Goal: Information Seeking & Learning: Learn about a topic

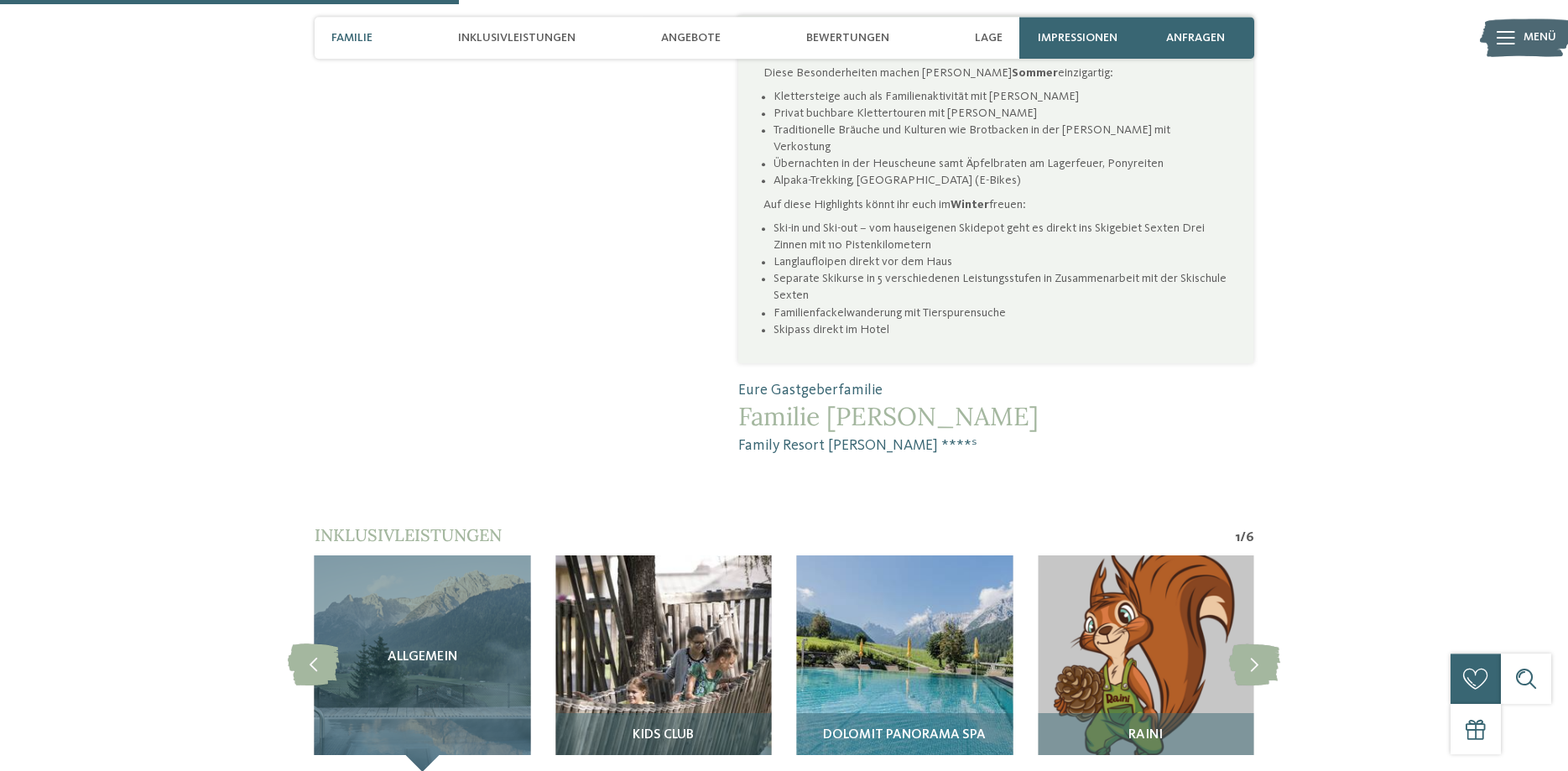
scroll to position [1113, 0]
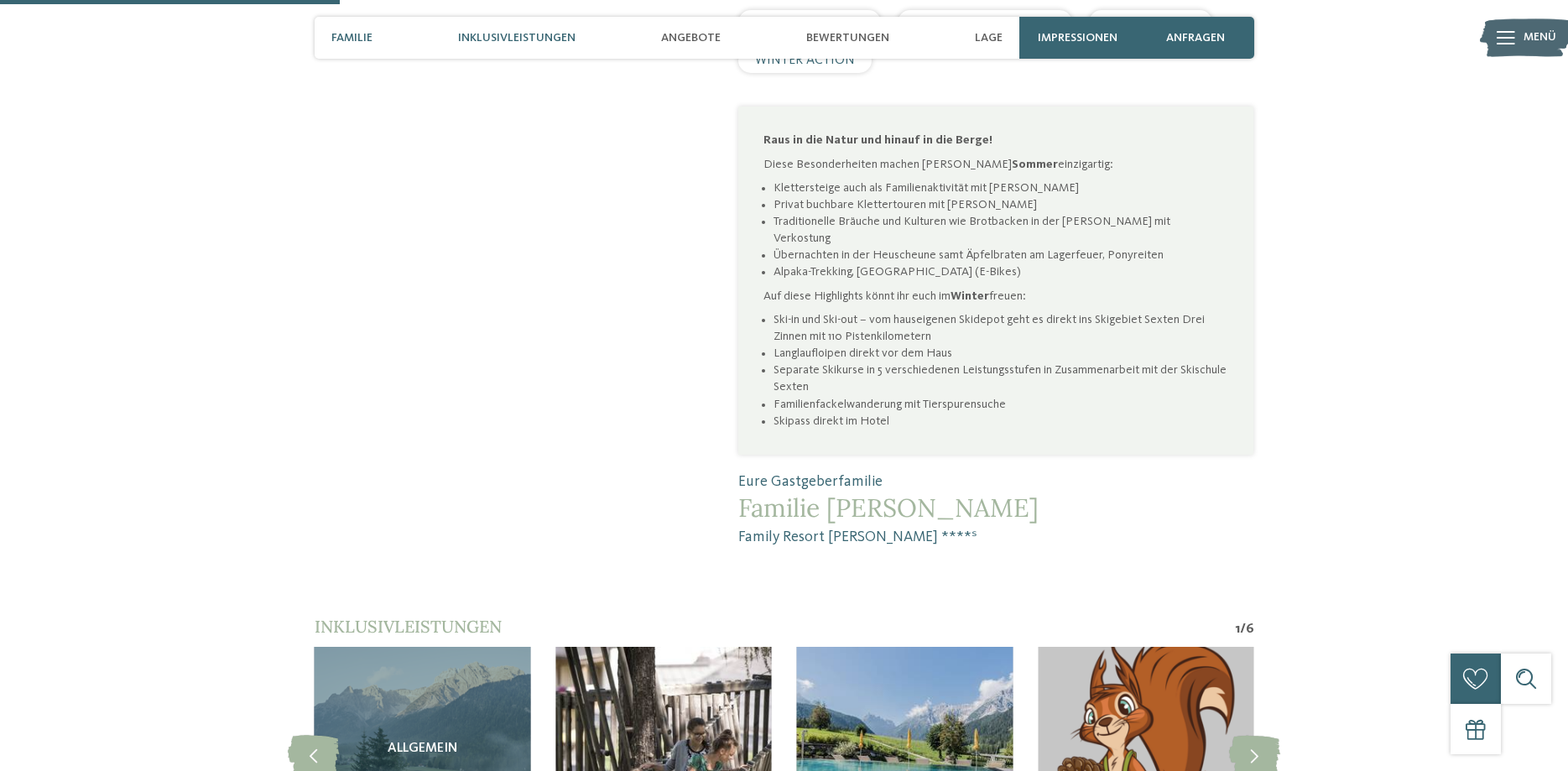
click at [547, 42] on span "Inklusivleistungen" at bounding box center [516, 38] width 118 height 14
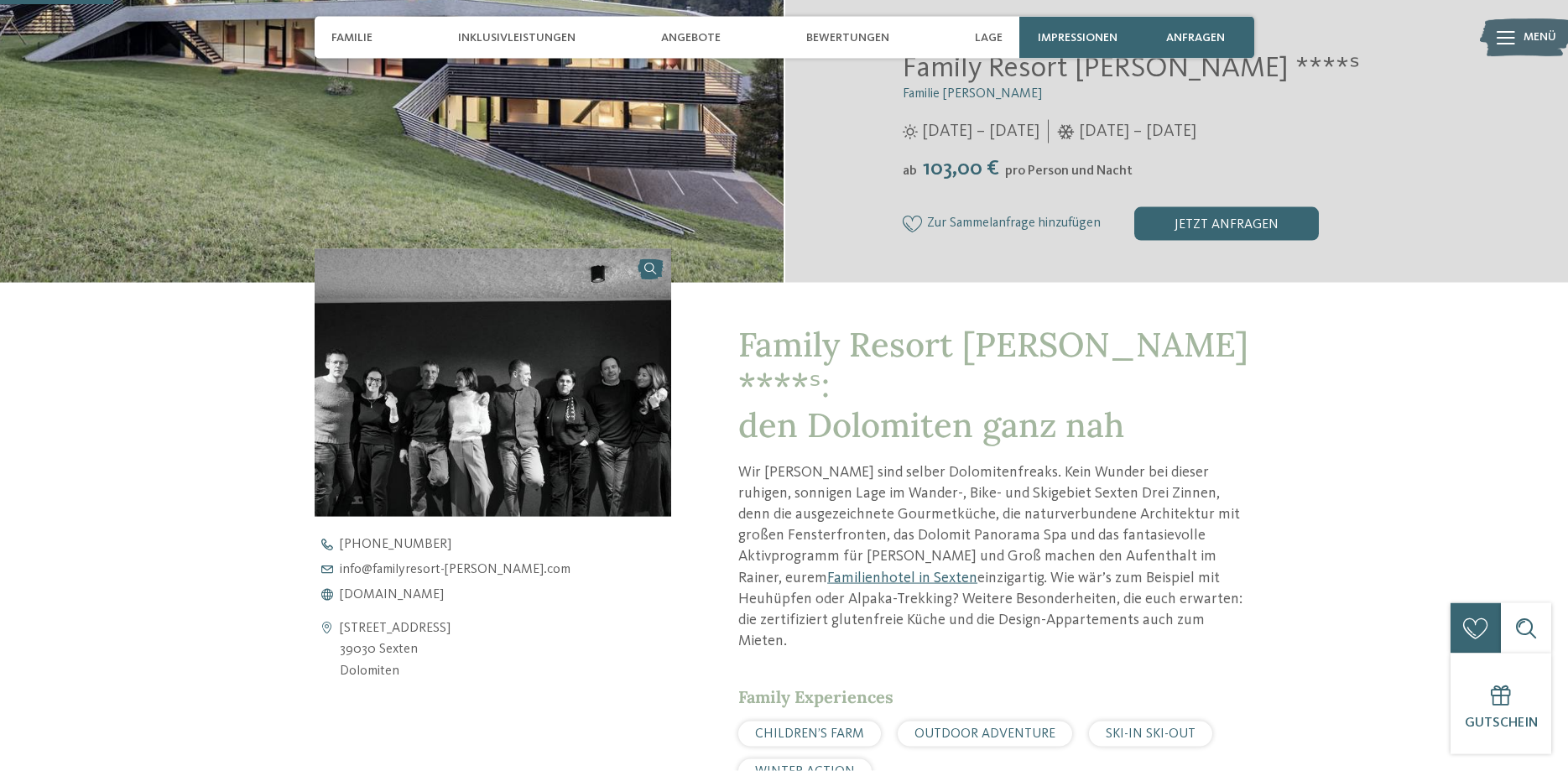
scroll to position [371, 0]
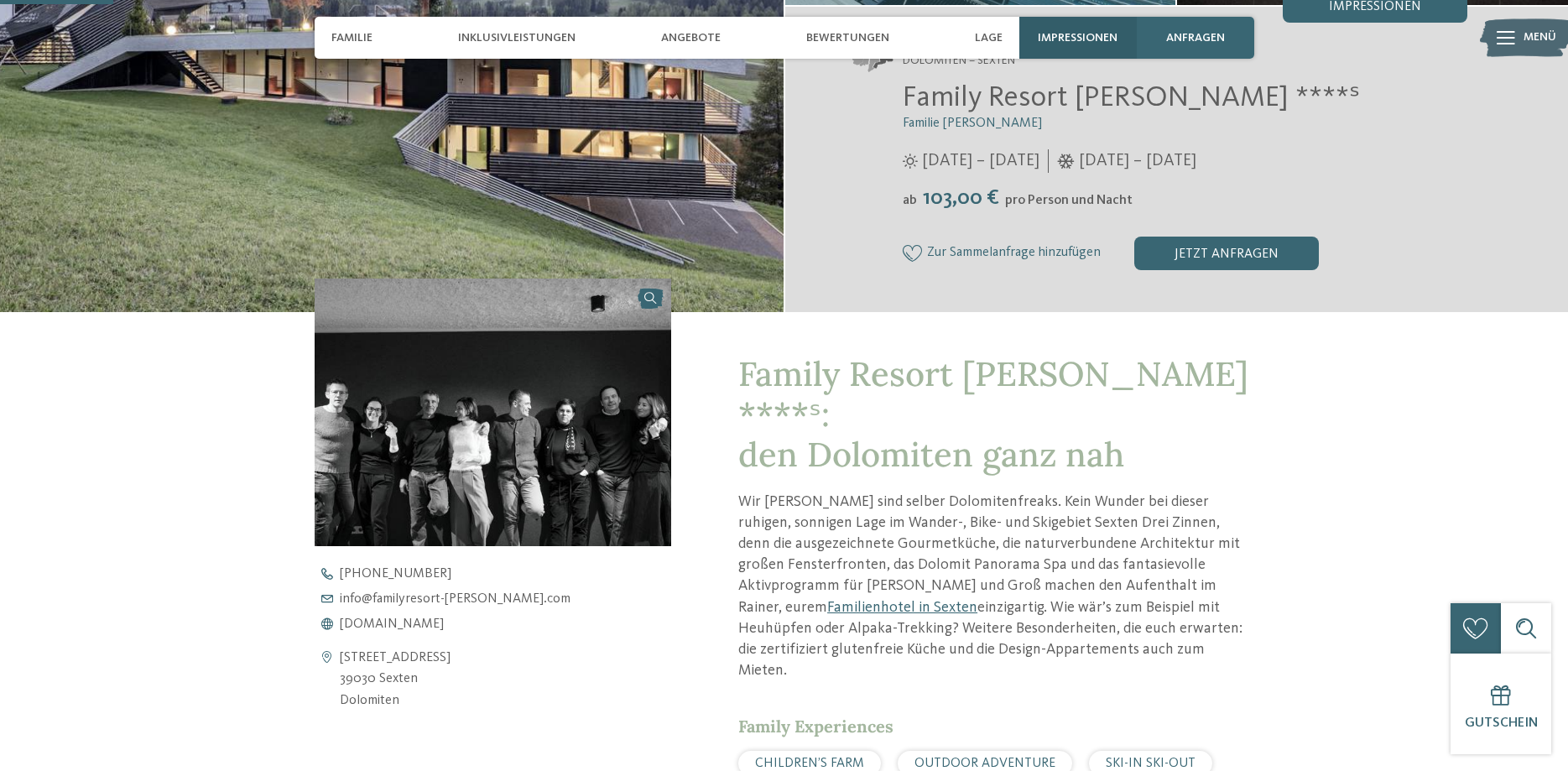
click at [1086, 39] on span "Impressionen" at bounding box center [1077, 38] width 80 height 14
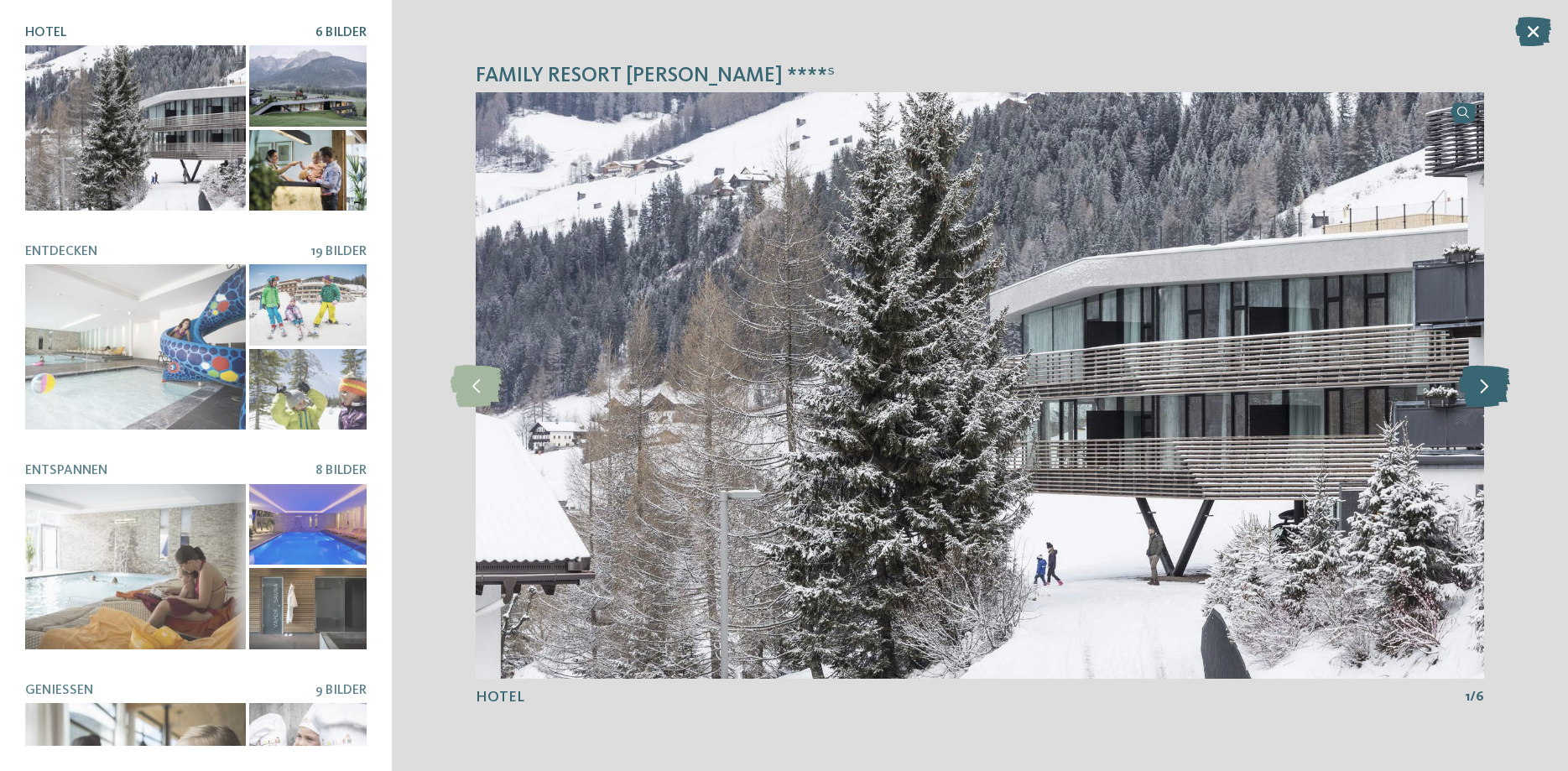
click at [1488, 390] on icon at bounding box center [1484, 386] width 51 height 42
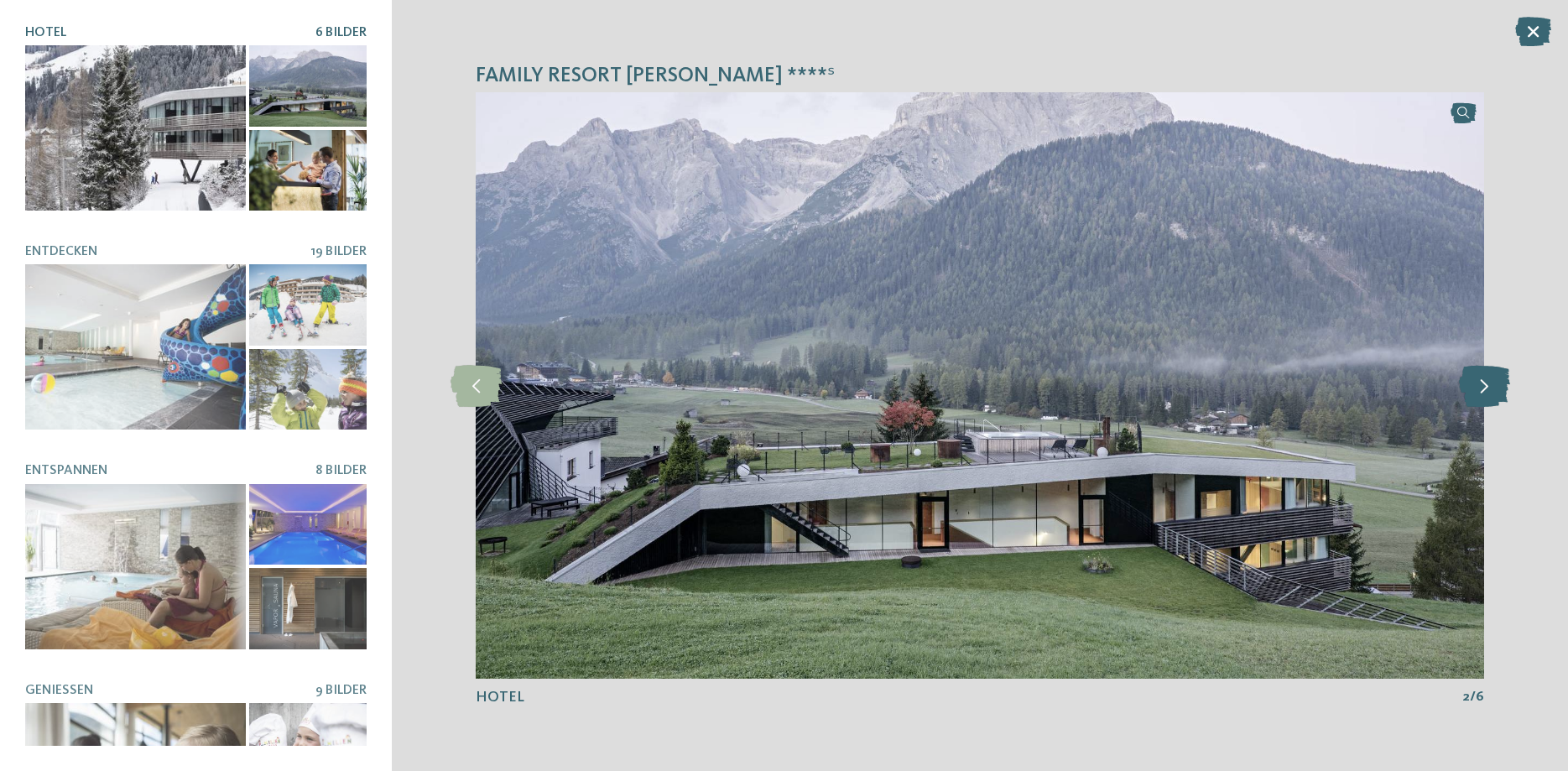
click at [1488, 390] on icon at bounding box center [1484, 386] width 51 height 42
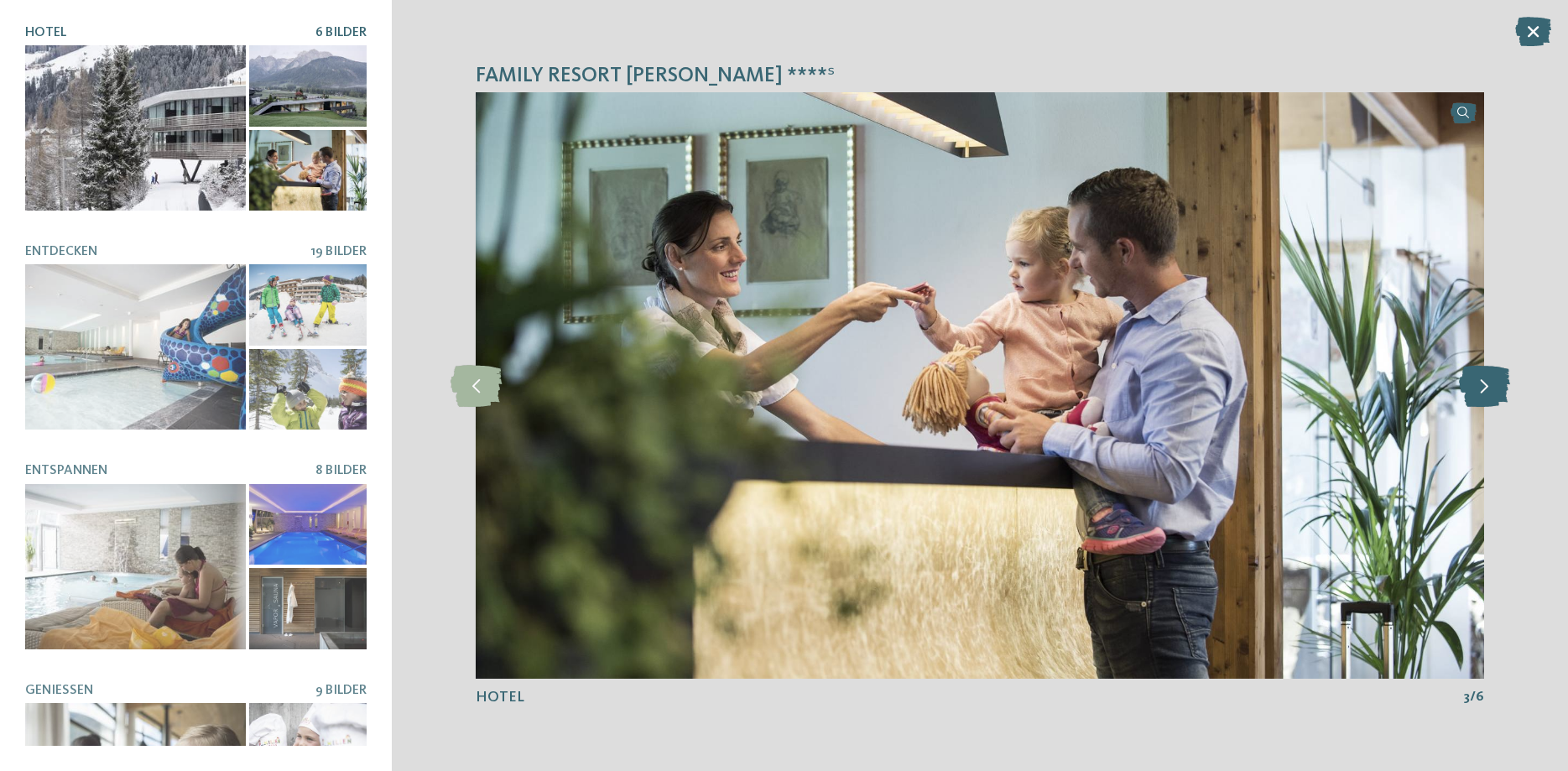
click at [1488, 390] on icon at bounding box center [1484, 386] width 51 height 42
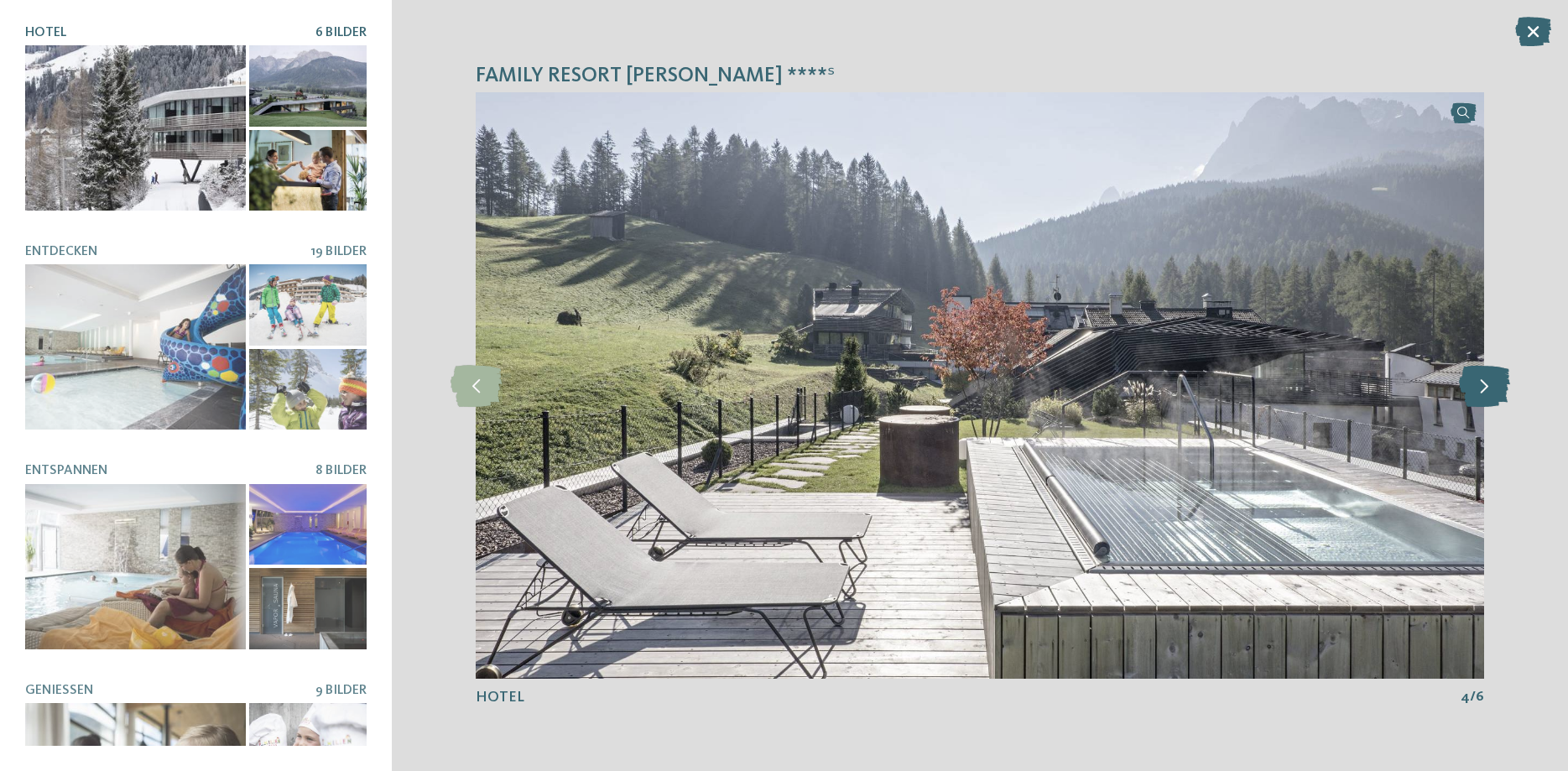
click at [1488, 390] on icon at bounding box center [1484, 386] width 51 height 42
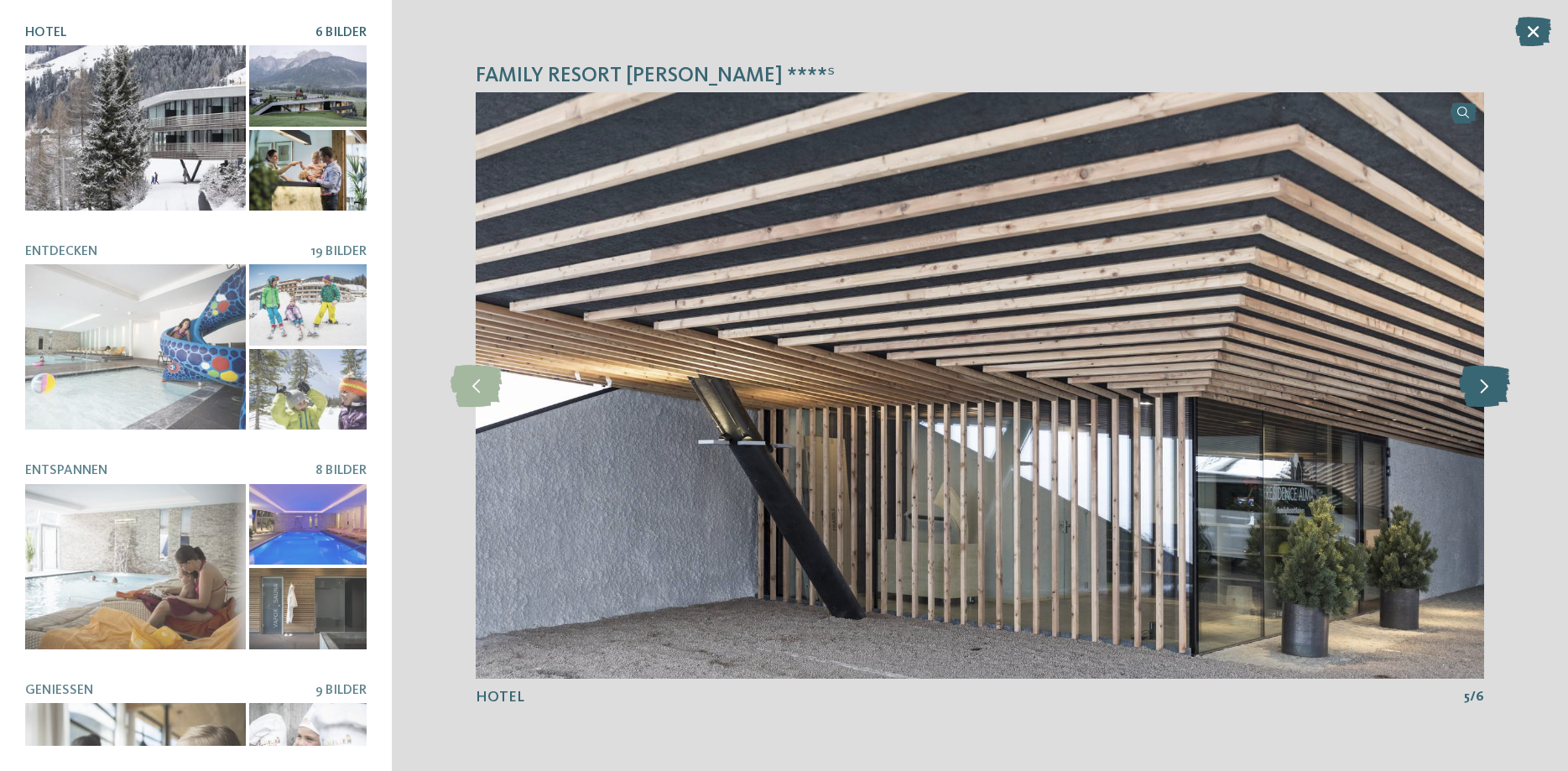
click at [1488, 390] on icon at bounding box center [1484, 386] width 51 height 42
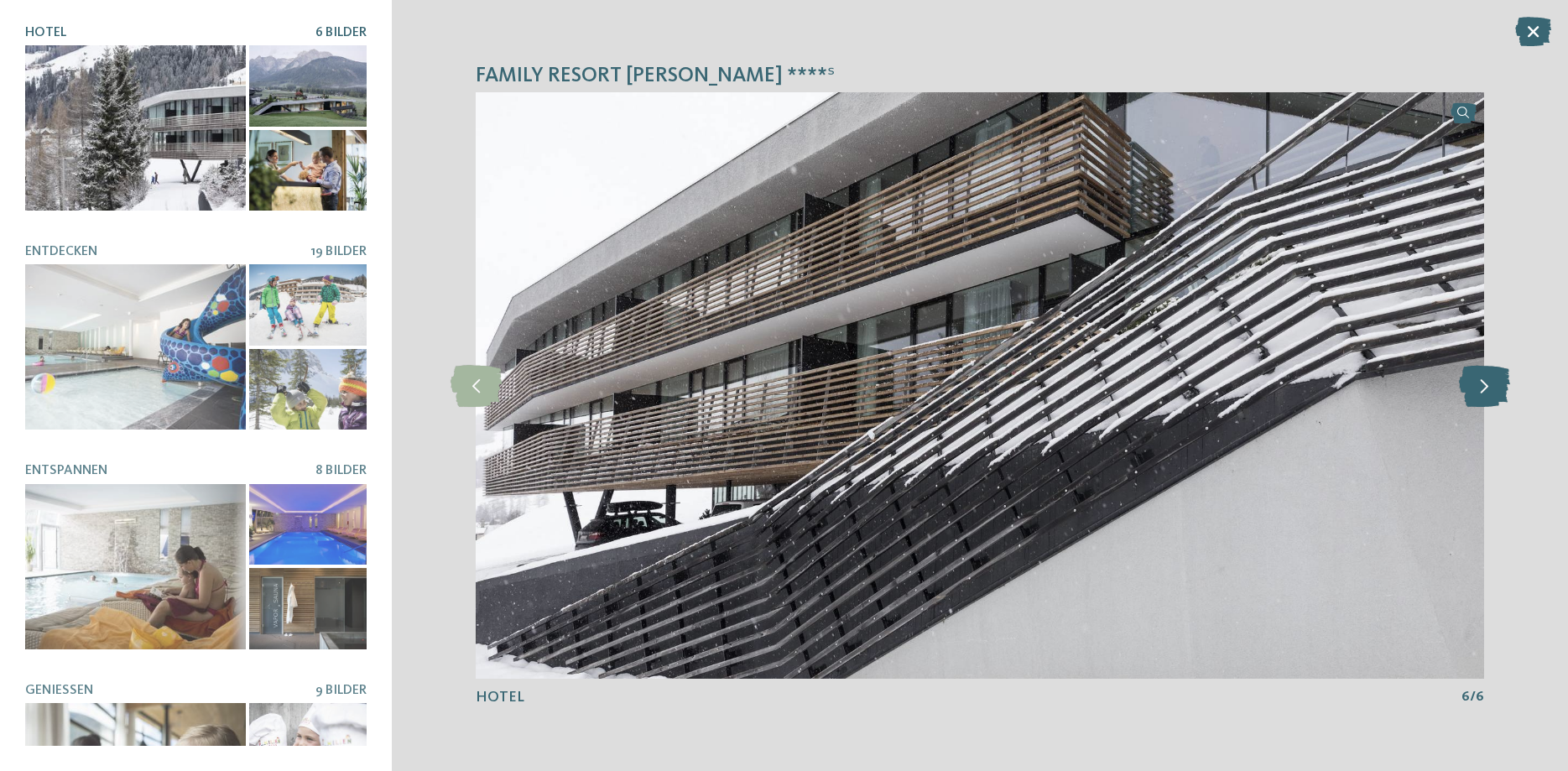
click at [1488, 390] on icon at bounding box center [1484, 386] width 51 height 42
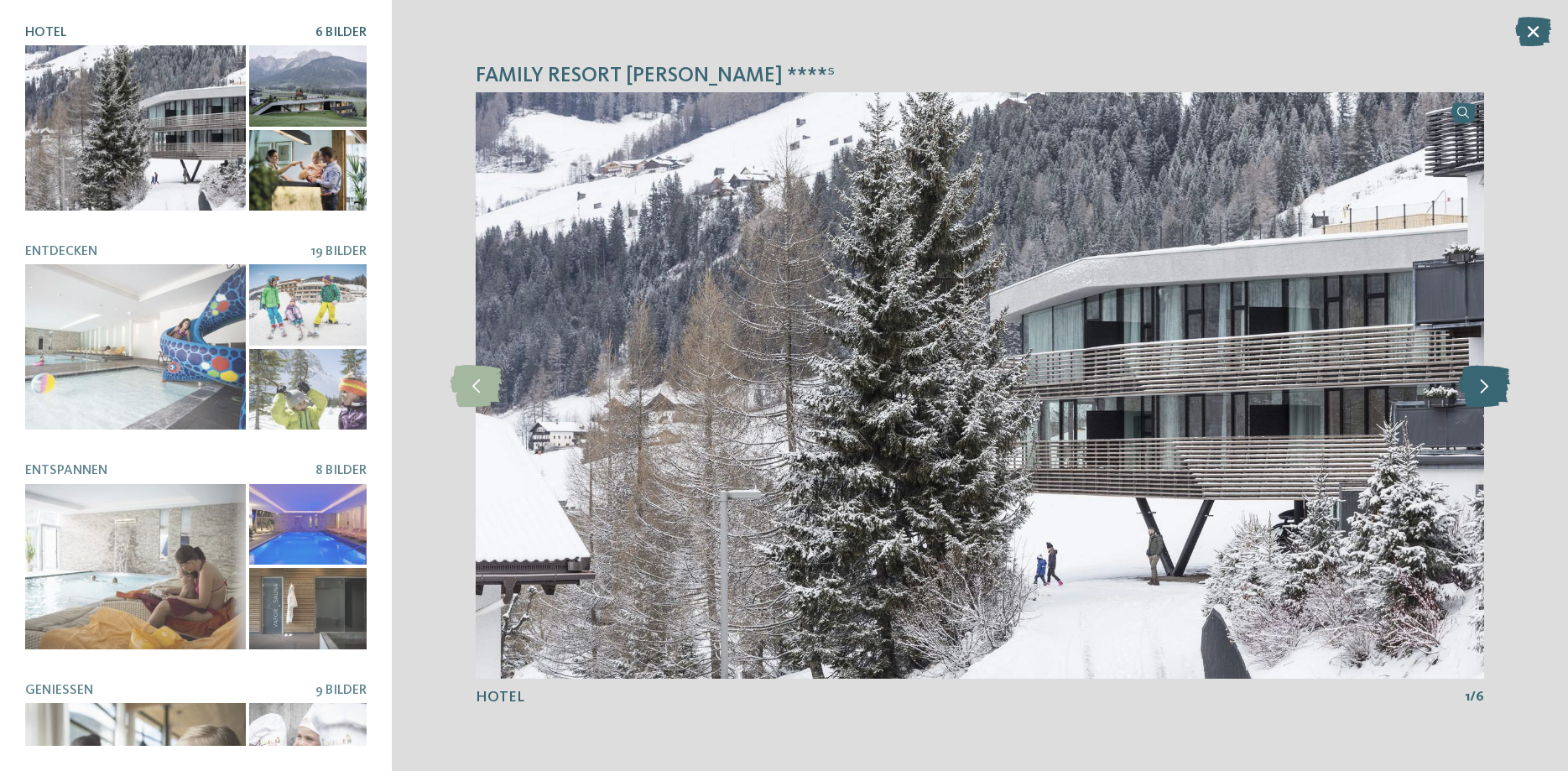
click at [1488, 390] on icon at bounding box center [1484, 386] width 51 height 42
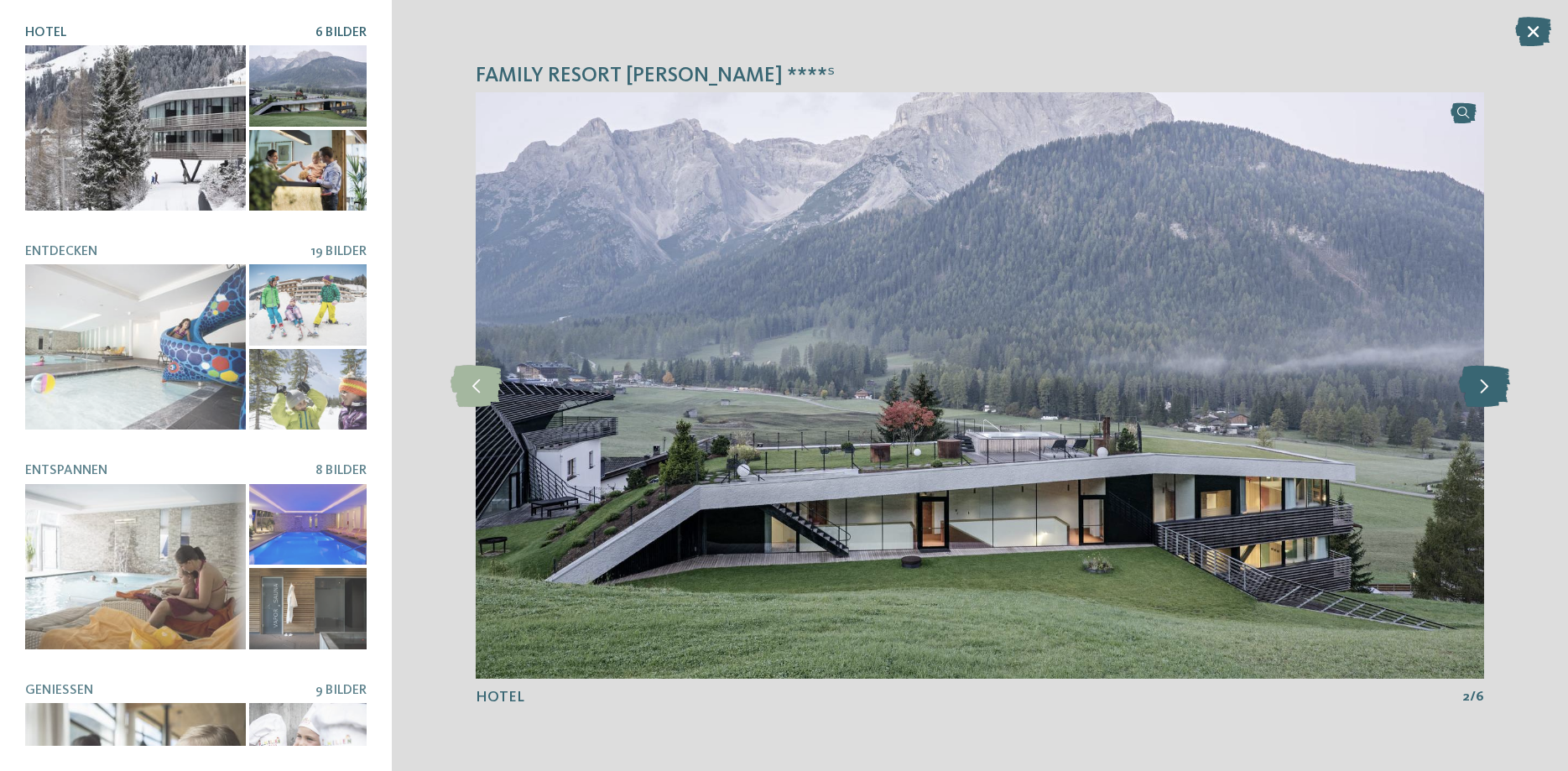
click at [1488, 390] on icon at bounding box center [1484, 386] width 51 height 42
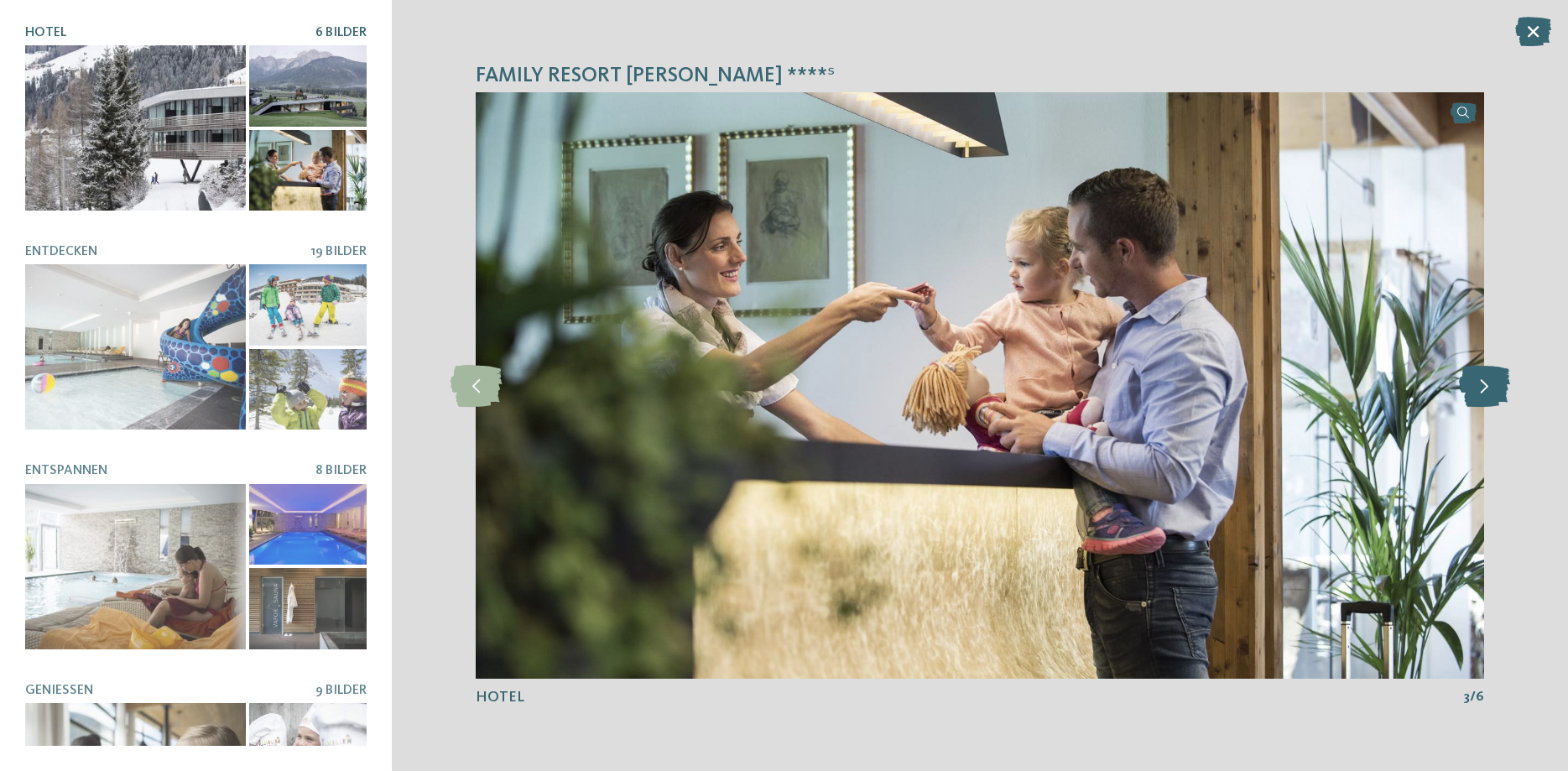
click at [1488, 390] on icon at bounding box center [1484, 386] width 51 height 42
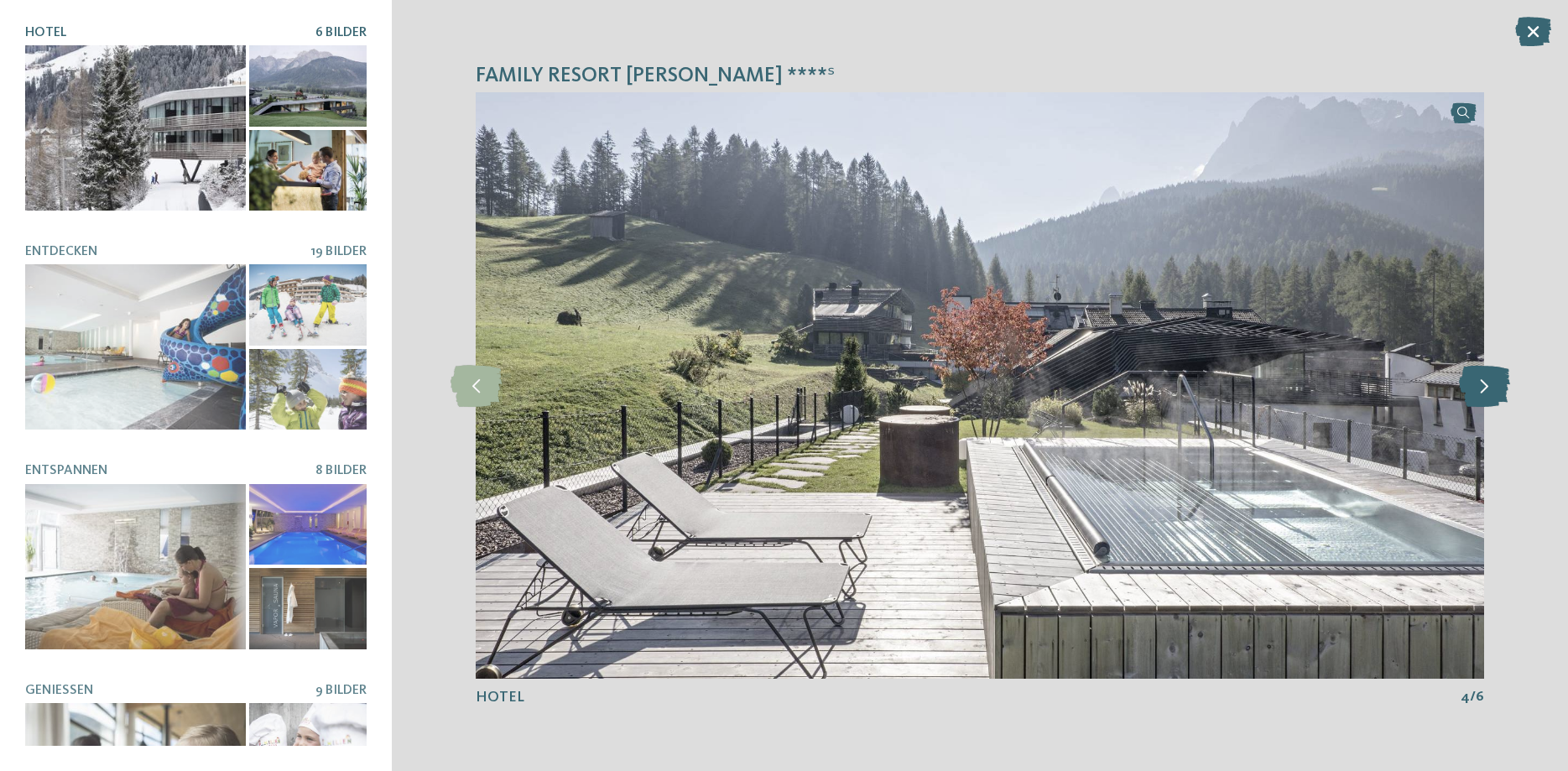
click at [1488, 390] on icon at bounding box center [1484, 386] width 51 height 42
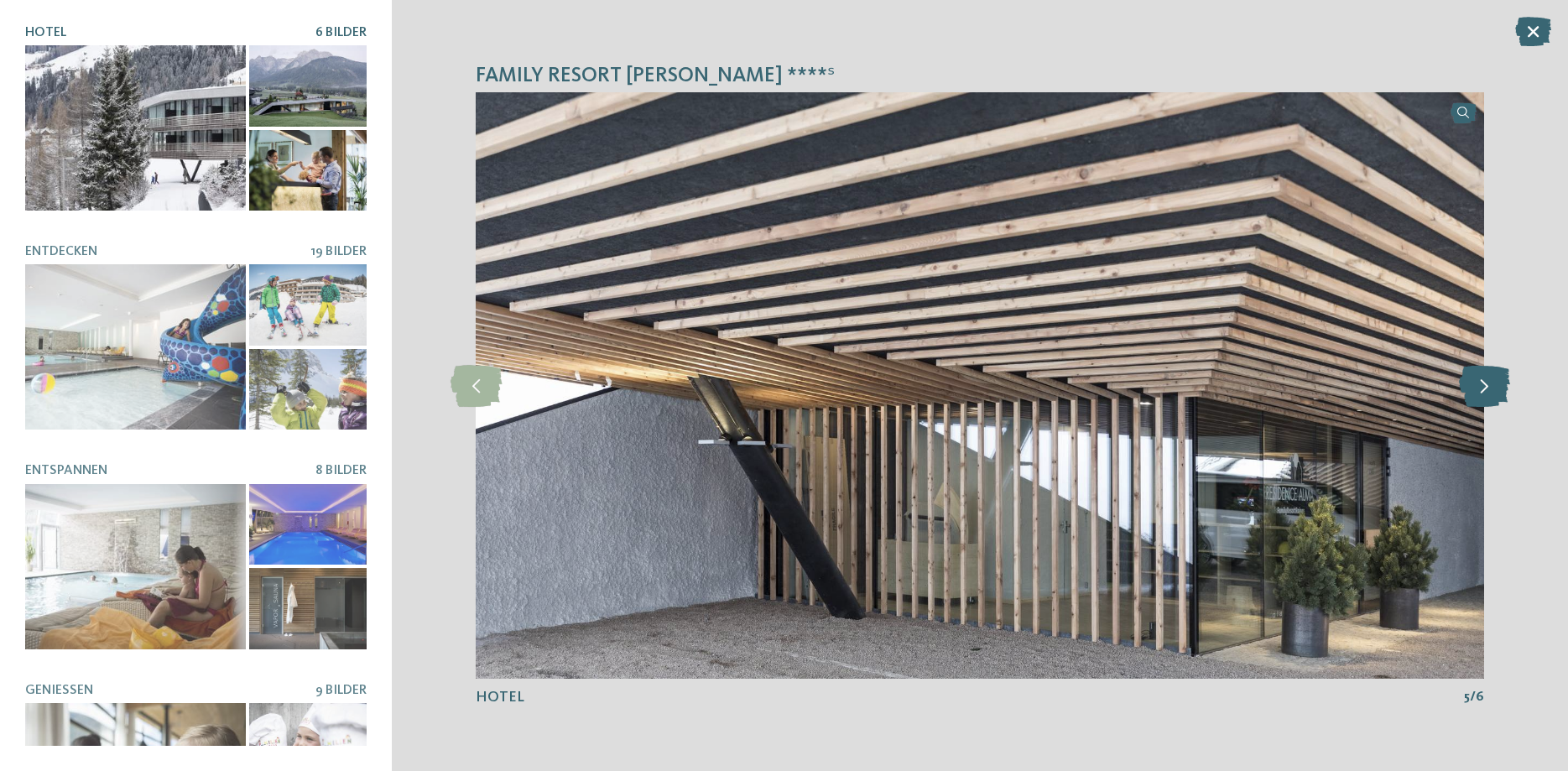
click at [1488, 390] on icon at bounding box center [1484, 386] width 51 height 42
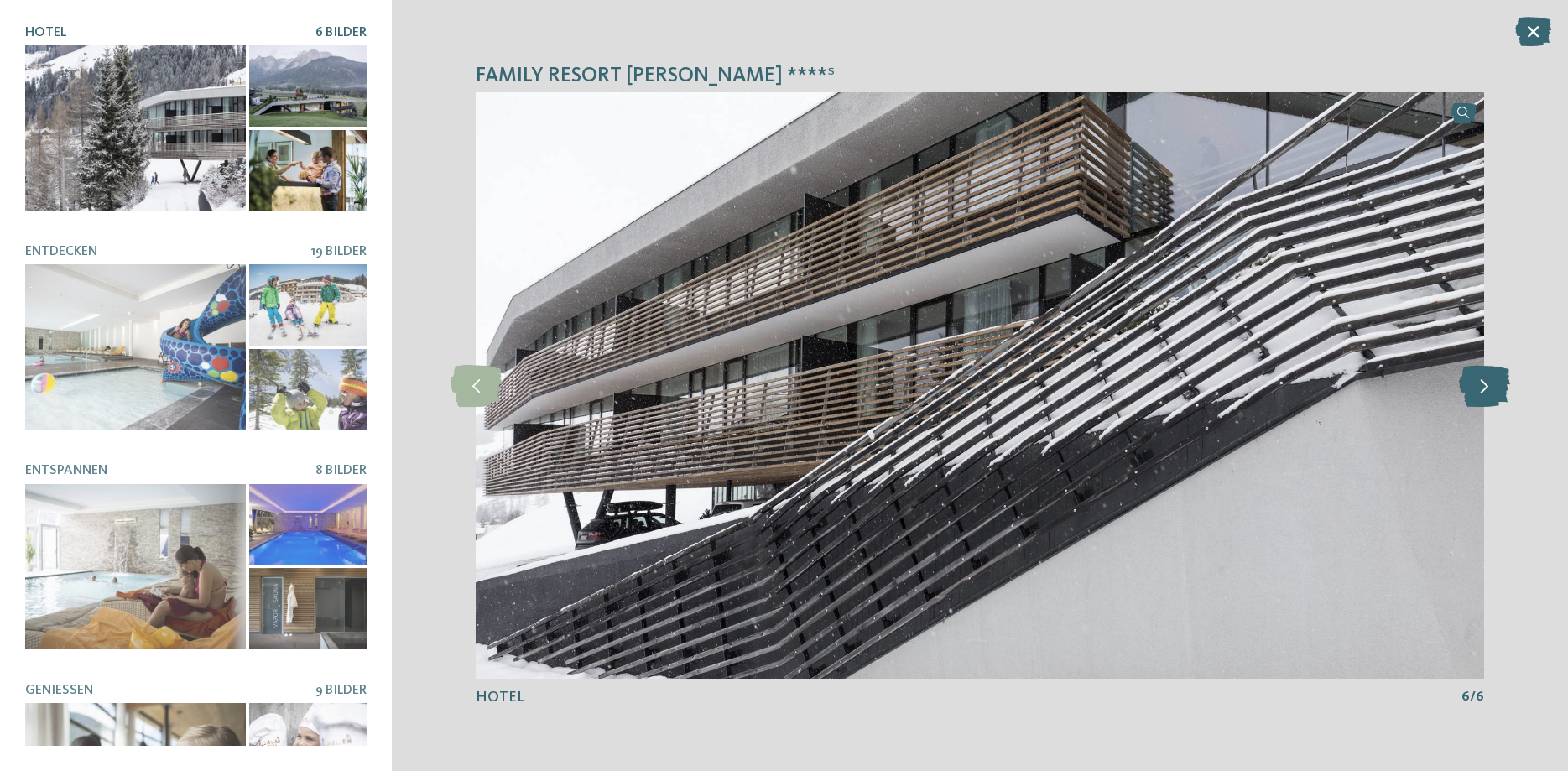
click at [1488, 390] on icon at bounding box center [1484, 386] width 51 height 42
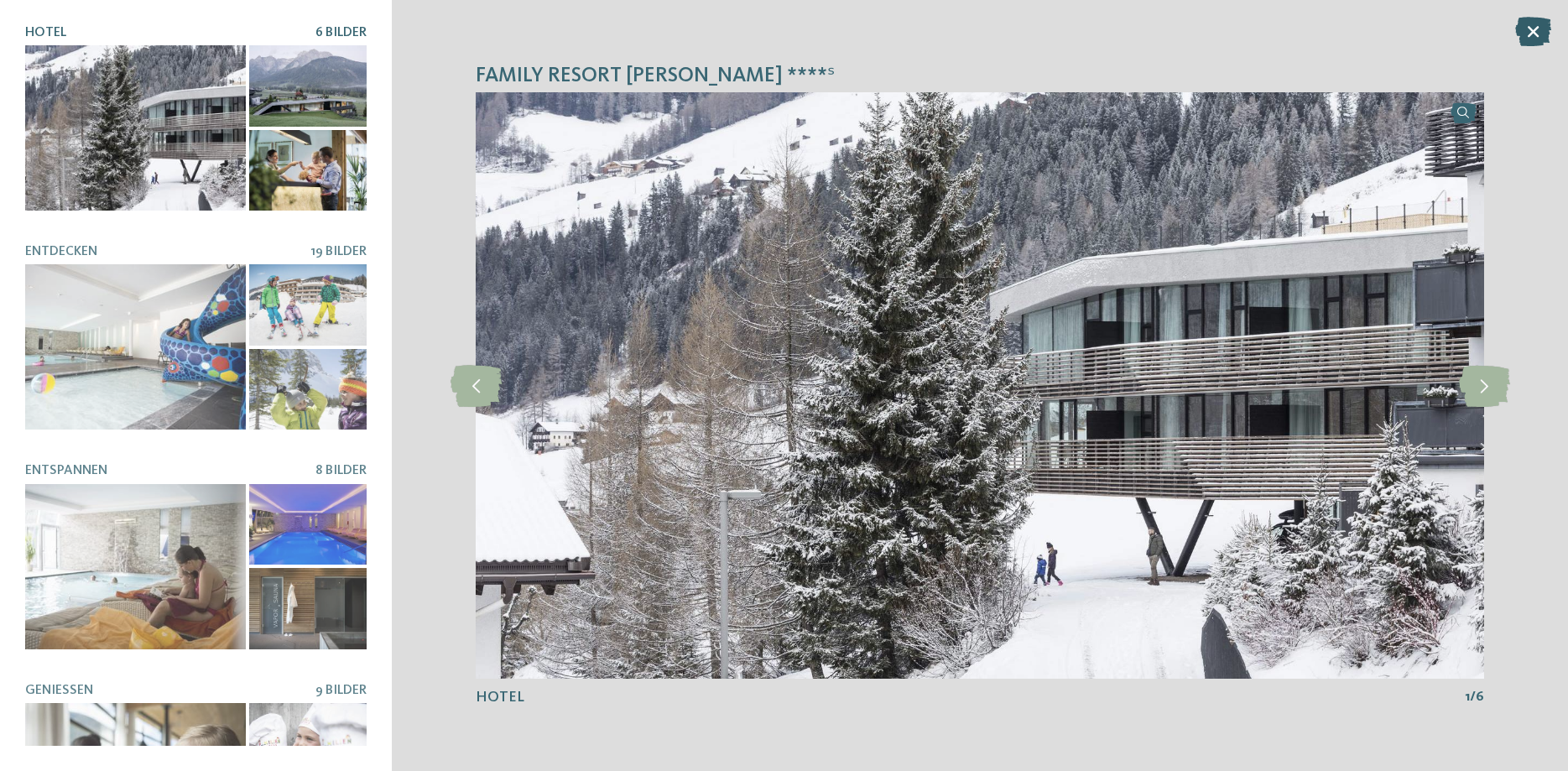
click at [1537, 33] on icon at bounding box center [1533, 31] width 36 height 29
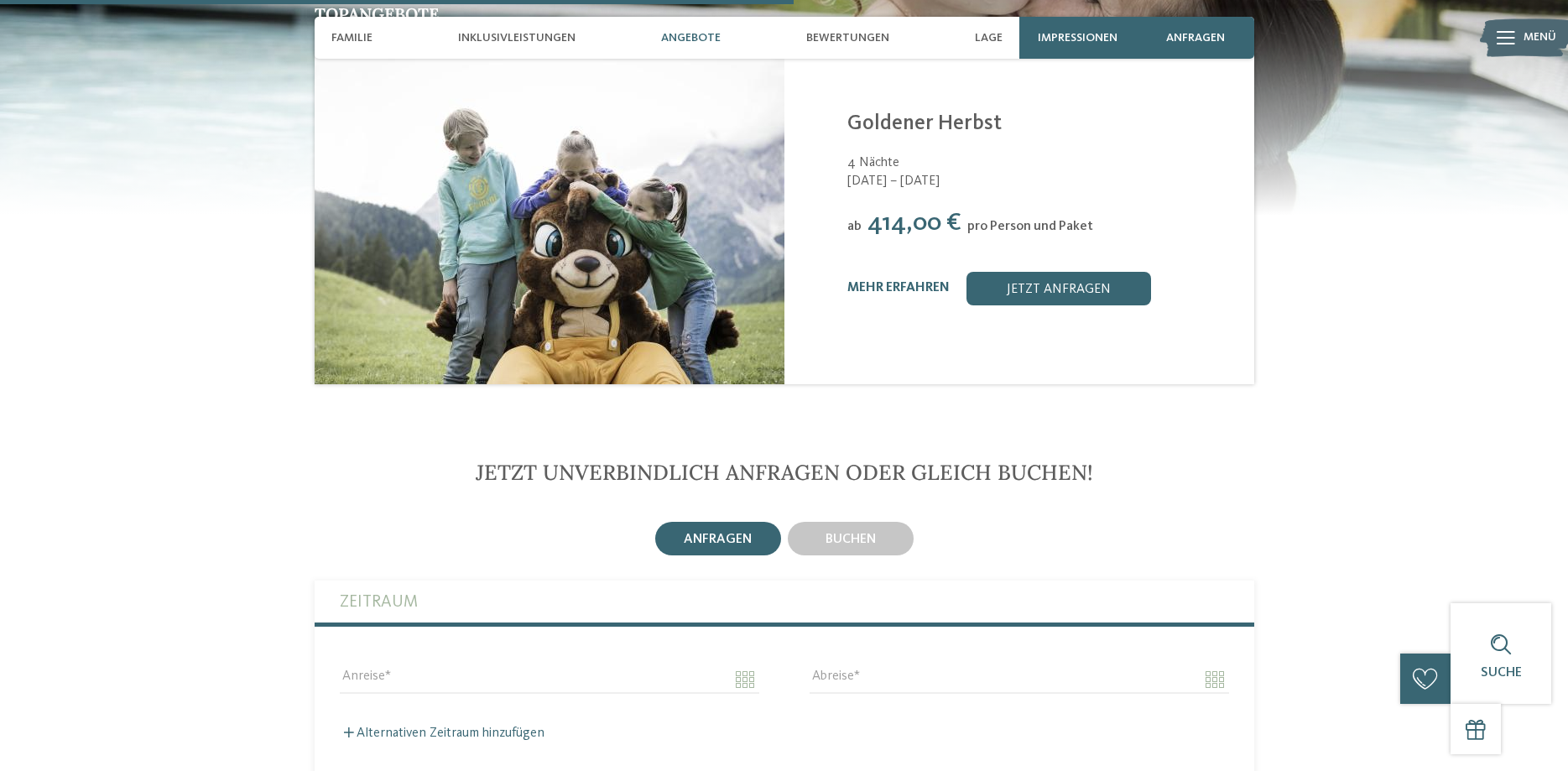
scroll to position [3026, 0]
